Goal: Task Accomplishment & Management: Manage account settings

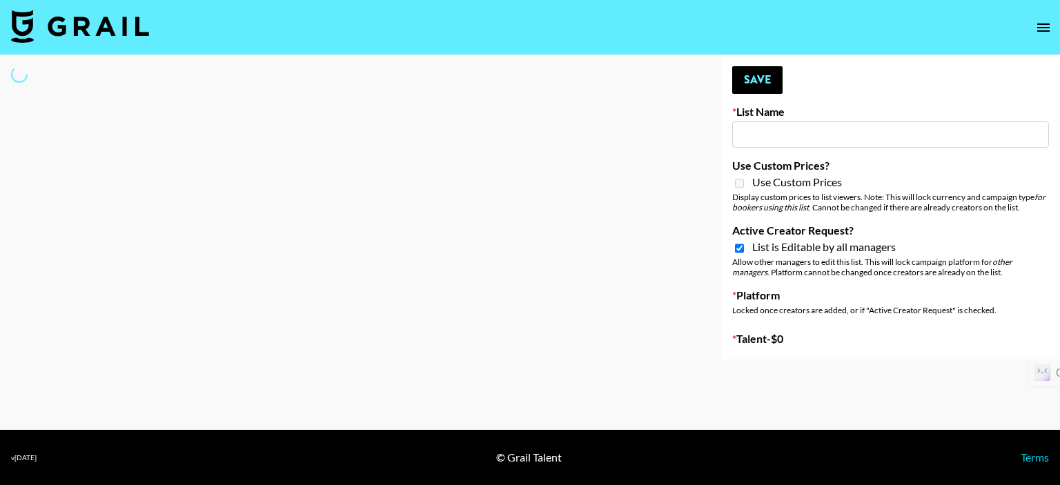
type input "Zhus Song Promo - Tega"
checkbox input "true"
select select "Song"
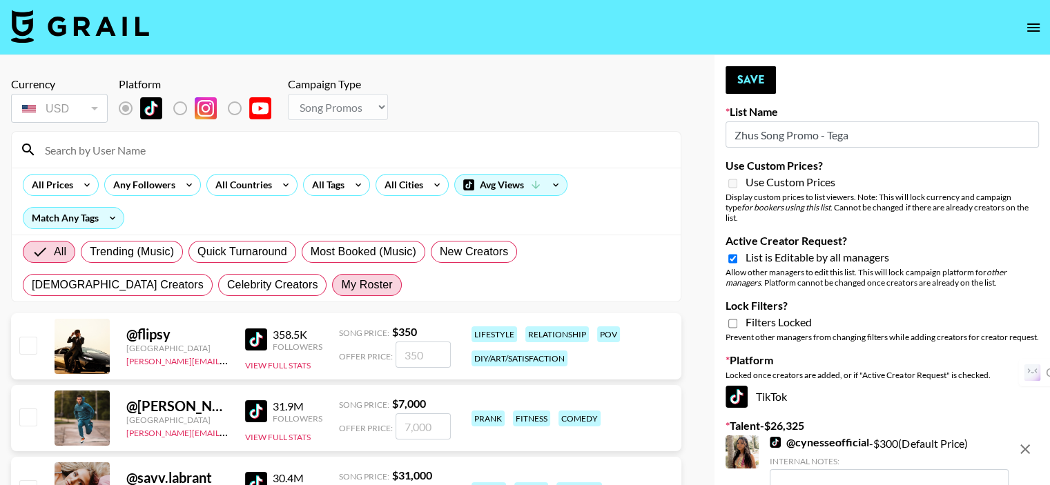
click at [341, 280] on span "My Roster" at bounding box center [366, 285] width 51 height 17
click at [341, 285] on input "My Roster" at bounding box center [341, 285] width 0 height 0
radio input "true"
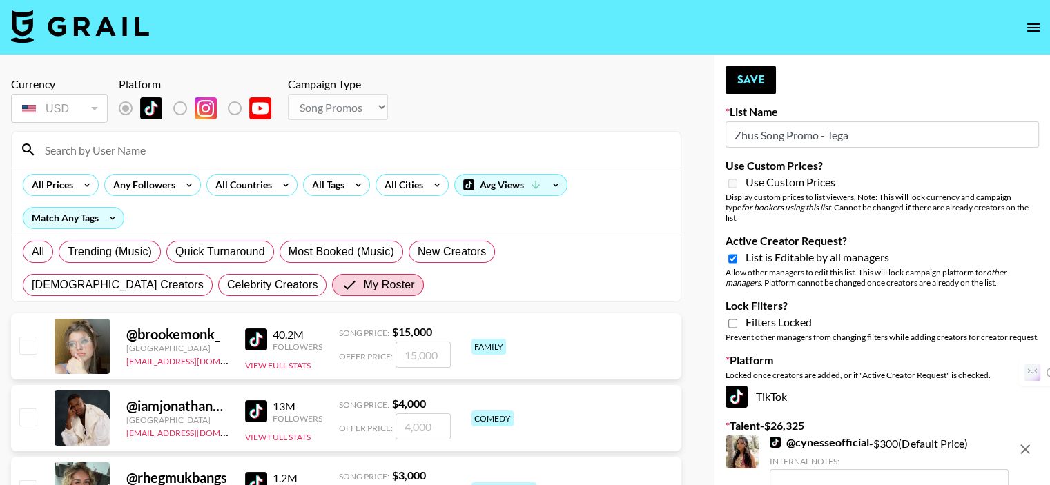
click at [217, 198] on div "All Prices Any Followers All Countries All Tags All Cities Avg Views Match Any …" at bounding box center [346, 201] width 669 height 67
click at [223, 187] on div "All Countries" at bounding box center [241, 185] width 68 height 21
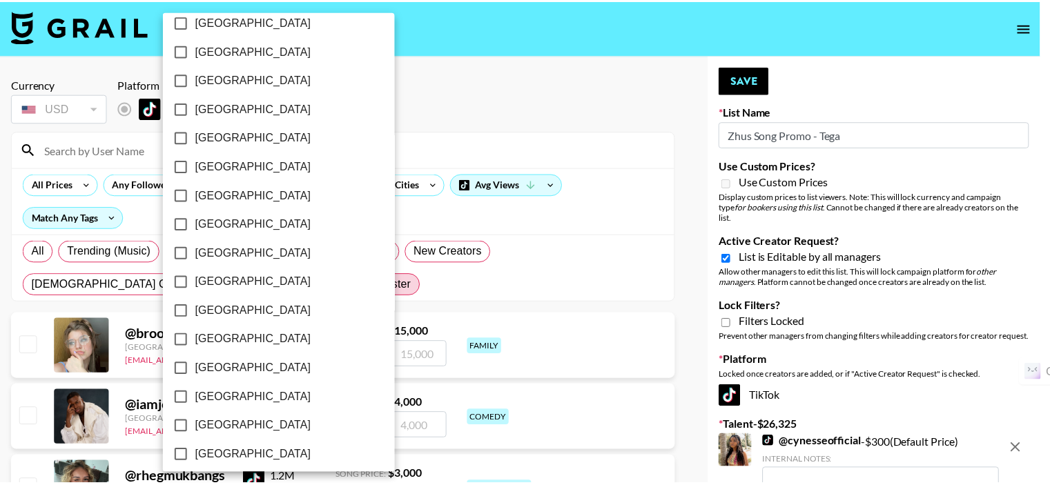
scroll to position [1124, 0]
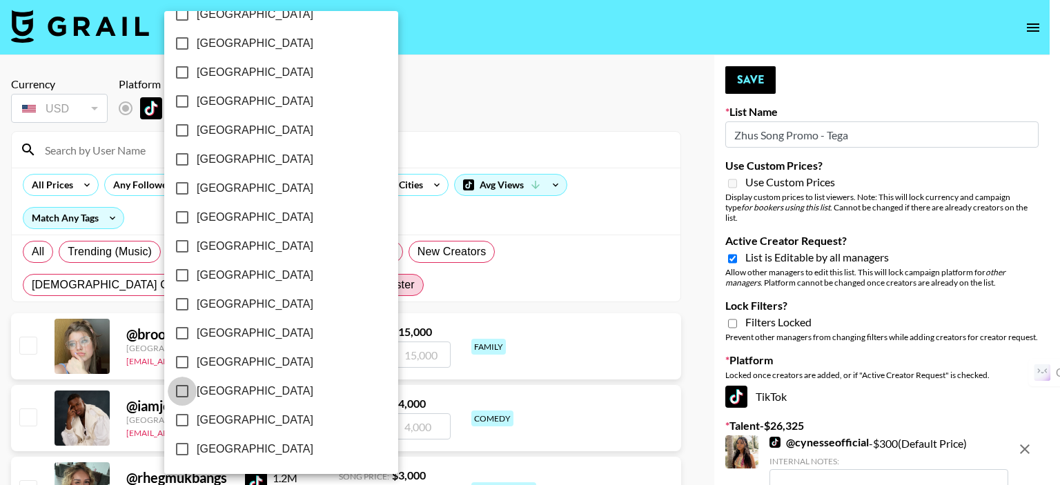
click at [179, 390] on input "[GEOGRAPHIC_DATA]" at bounding box center [182, 391] width 29 height 29
checkbox input "true"
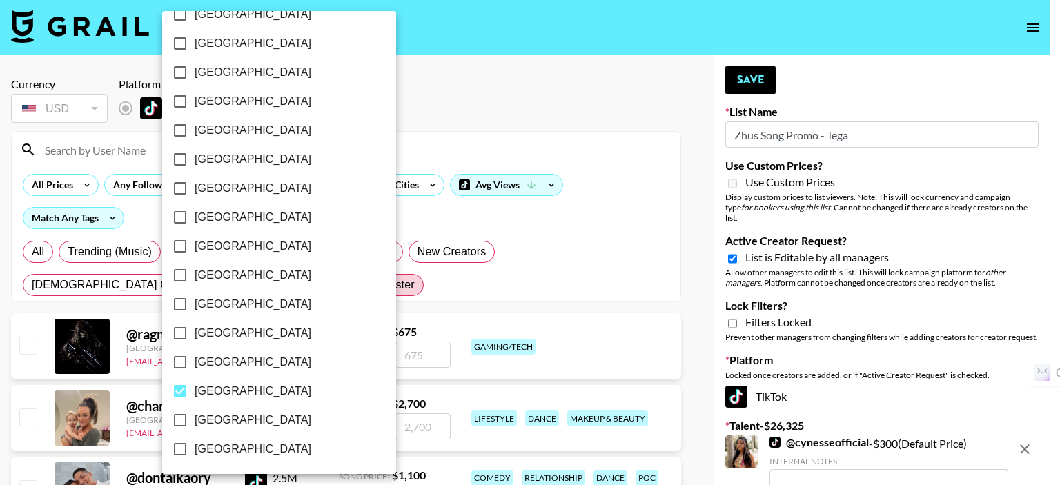
click at [442, 259] on div at bounding box center [530, 242] width 1060 height 485
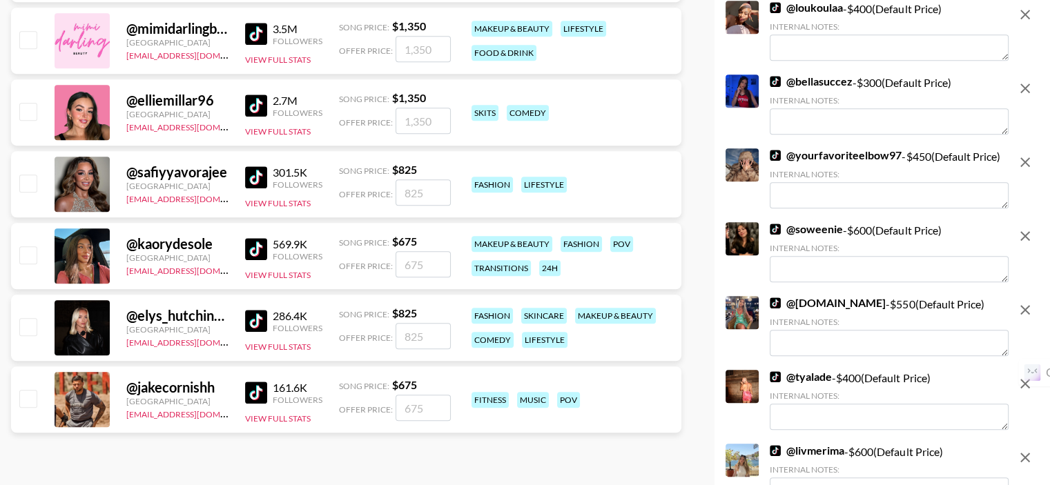
scroll to position [966, 0]
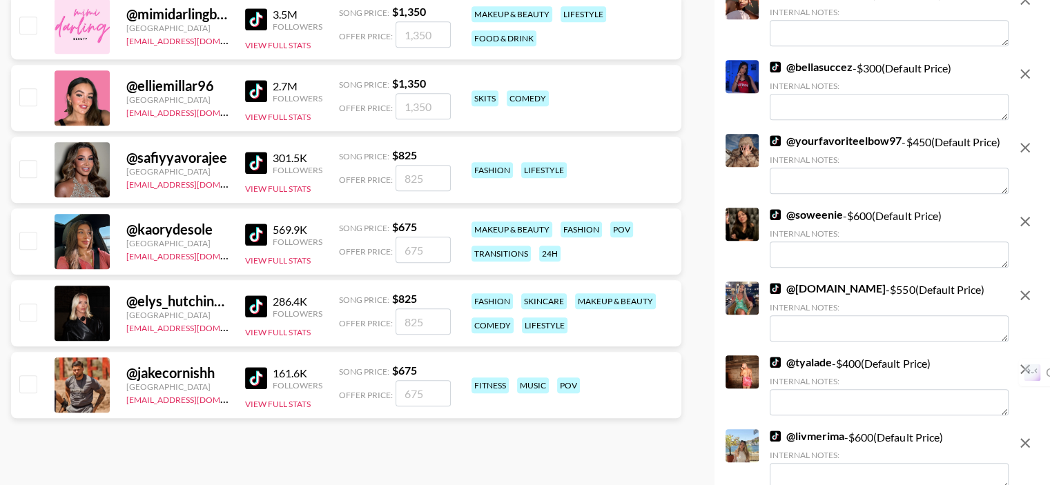
click at [28, 304] on input "checkbox" at bounding box center [27, 312] width 17 height 17
checkbox input "true"
type input "825"
click at [26, 232] on input "checkbox" at bounding box center [27, 240] width 17 height 17
checkbox input "true"
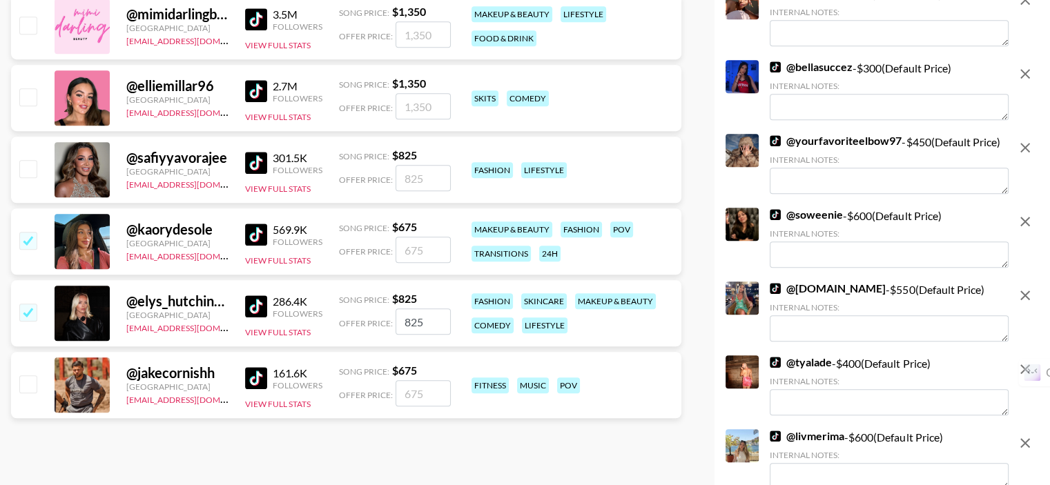
type input "675"
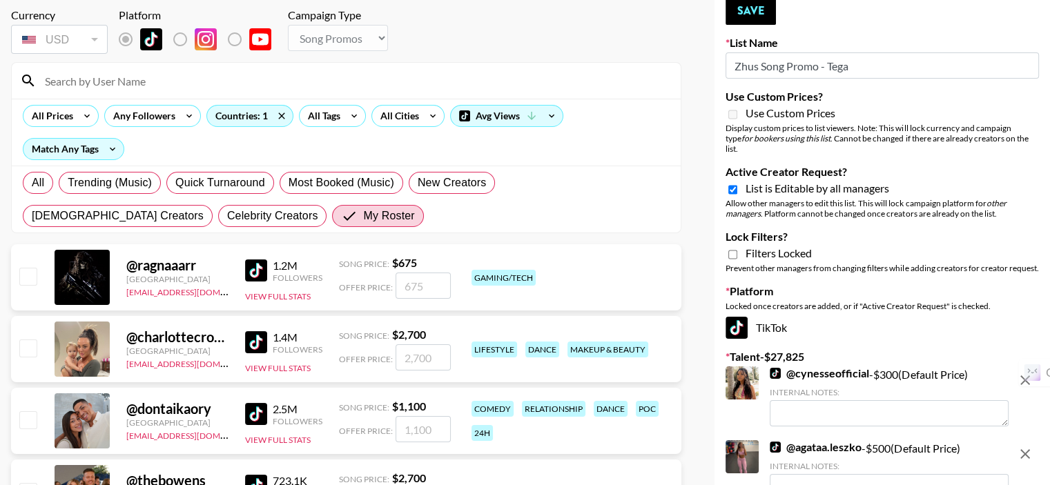
scroll to position [0, 0]
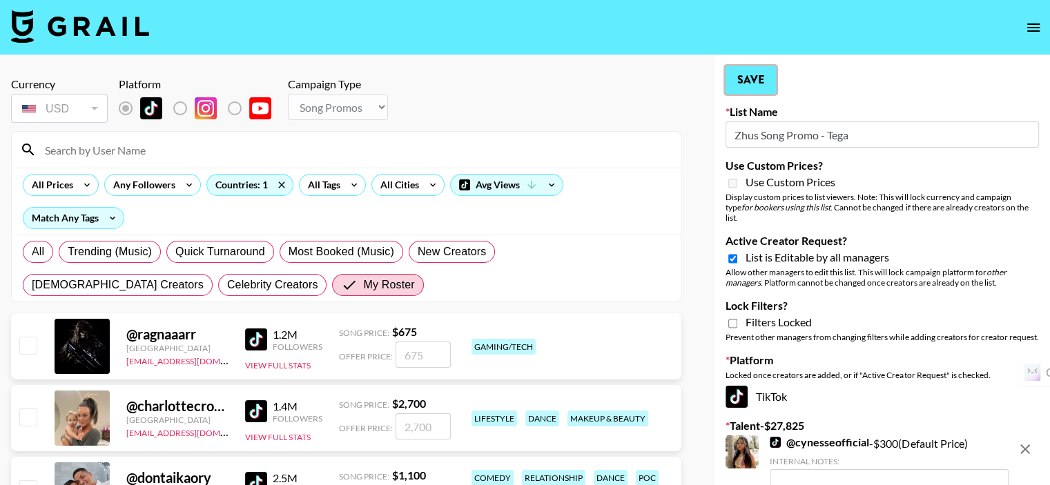
click at [739, 79] on button "Save" at bounding box center [750, 80] width 50 height 28
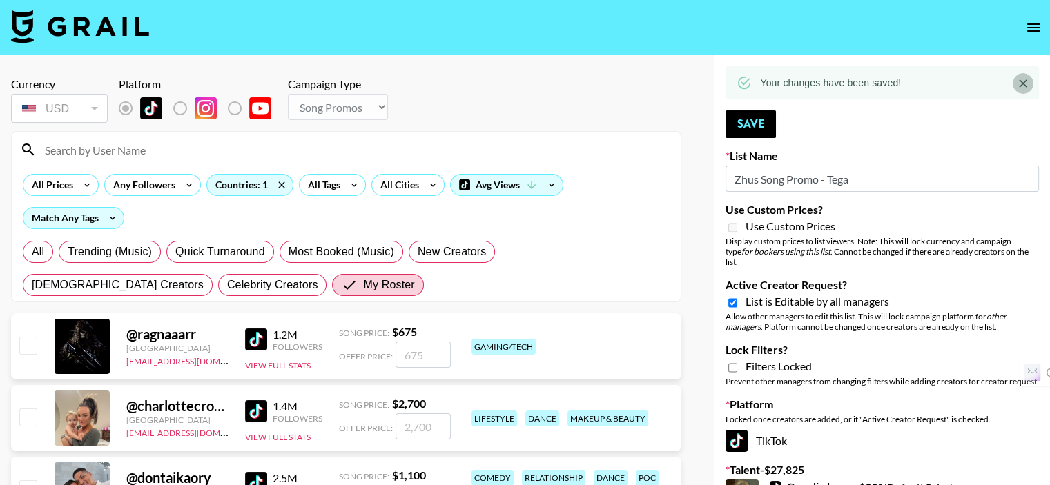
click at [1023, 84] on icon "Close" at bounding box center [1023, 83] width 8 height 8
